Goal: Find contact information: Find contact information

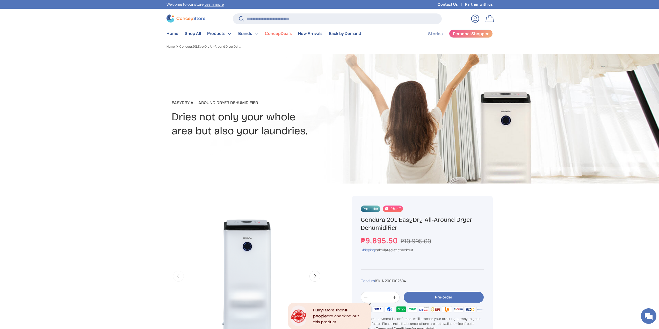
scroll to position [130, 0]
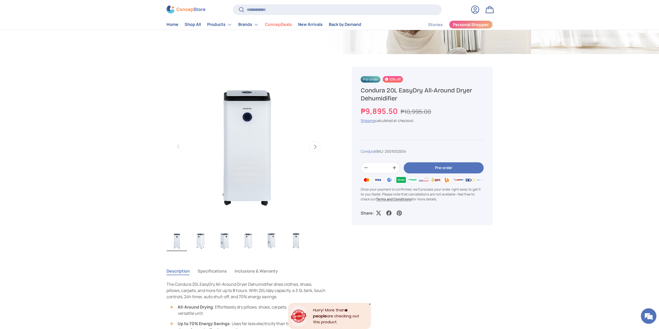
click at [222, 271] on button "Specifications" at bounding box center [212, 271] width 29 height 12
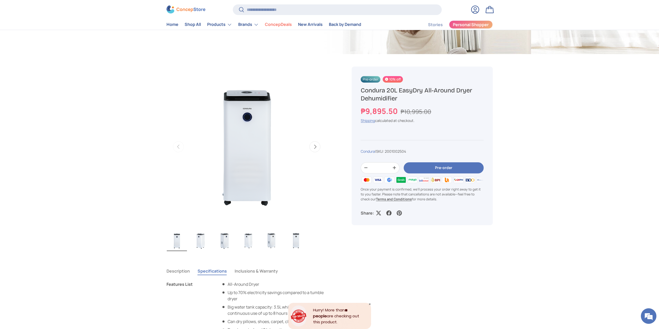
click at [264, 271] on button "Inclusions & Warranty" at bounding box center [256, 271] width 43 height 12
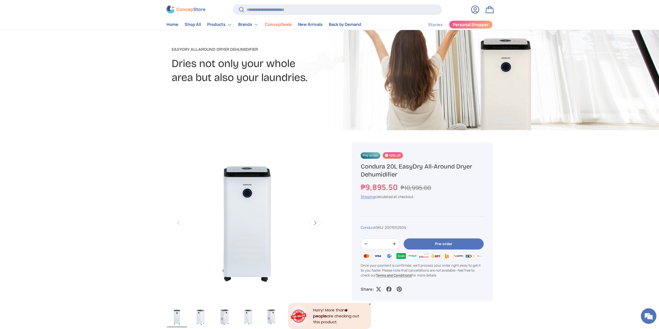
scroll to position [0, 0]
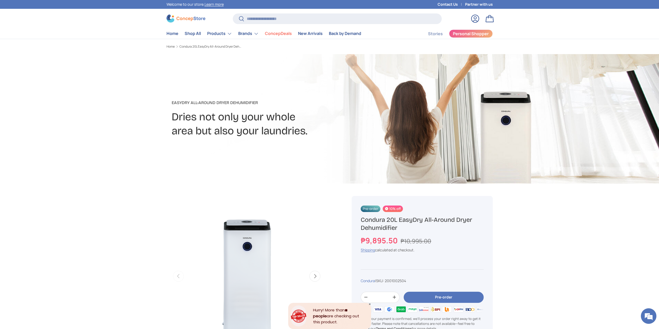
click at [488, 4] on link "Partner with us" at bounding box center [479, 5] width 28 height 6
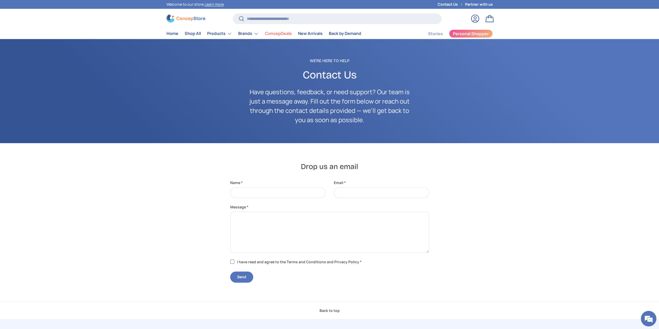
scroll to position [130, 0]
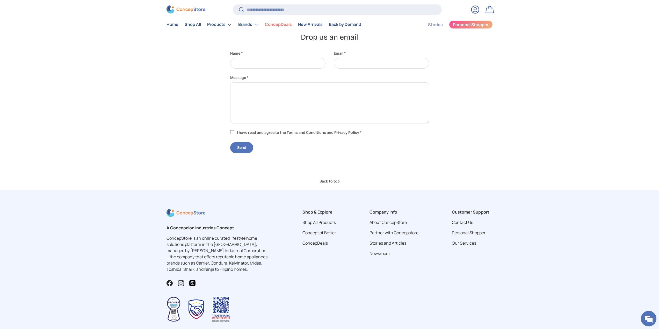
click at [470, 219] on details "Customer Support Contact Us Personal Shopper Our Services" at bounding box center [472, 230] width 41 height 42
click at [464, 223] on link "Contact Us" at bounding box center [462, 223] width 21 height 6
